Goal: Information Seeking & Learning: Learn about a topic

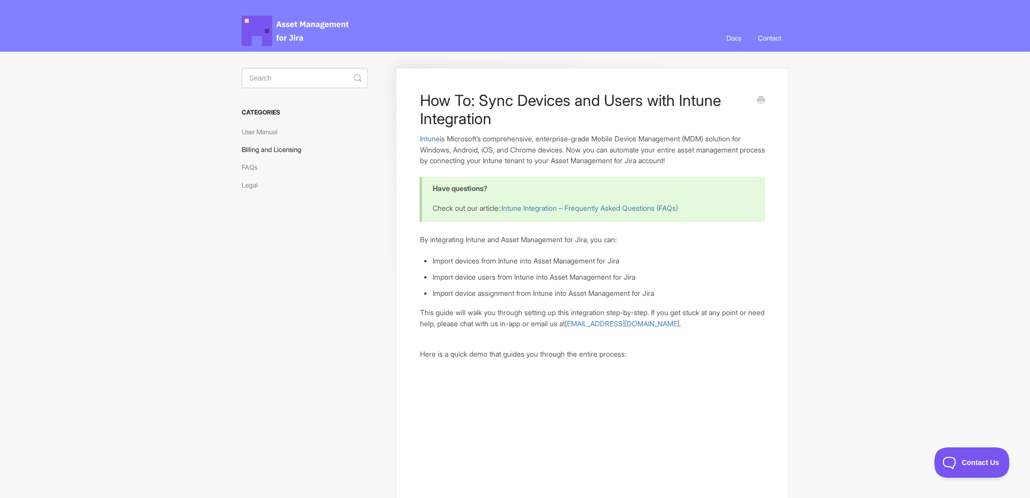
click at [249, 145] on link "Billing and Licensing" at bounding box center [275, 149] width 67 height 16
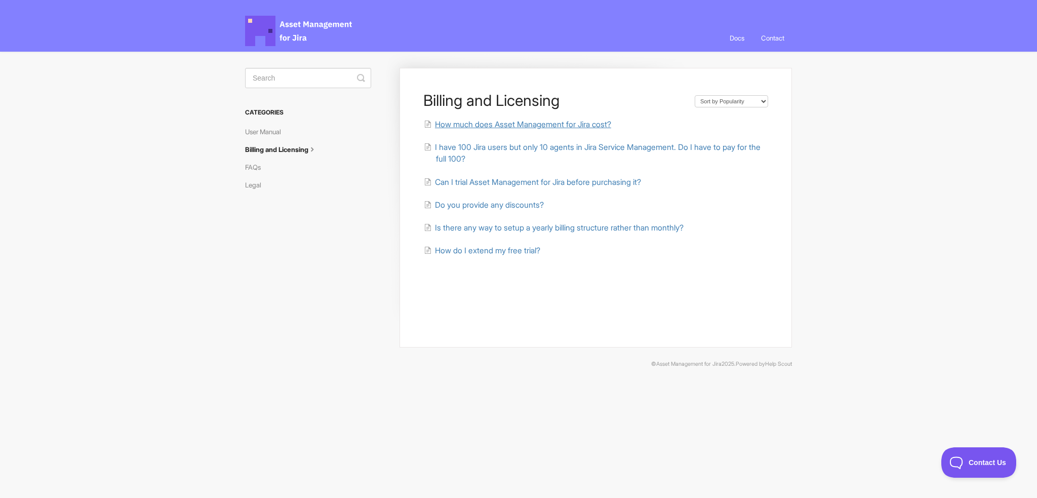
click at [519, 123] on span "How much does Asset Management for Jira cost?" at bounding box center [523, 125] width 176 height 10
click at [494, 149] on span "I have 100 Jira users but only 10 agents in Jira Service Management. Do I have …" at bounding box center [598, 152] width 326 height 21
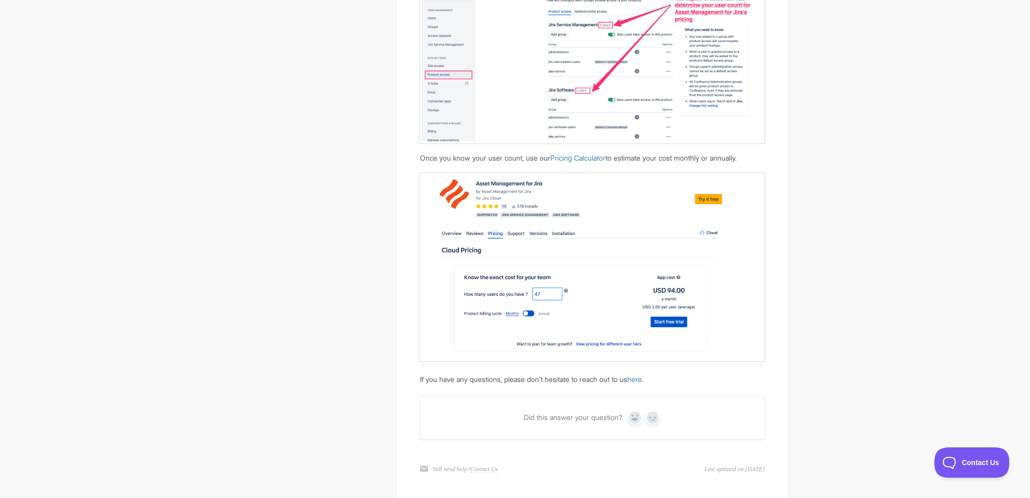
scroll to position [1013, 0]
